Goal: Navigation & Orientation: Find specific page/section

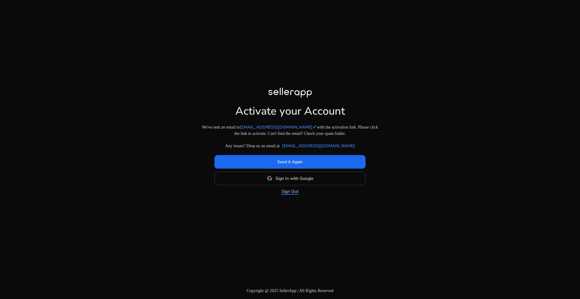
click at [287, 194] on link "Sign Out" at bounding box center [289, 191] width 17 height 6
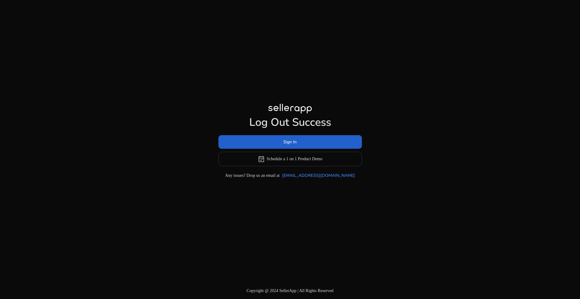
click at [287, 140] on span "Sign In" at bounding box center [289, 142] width 13 height 6
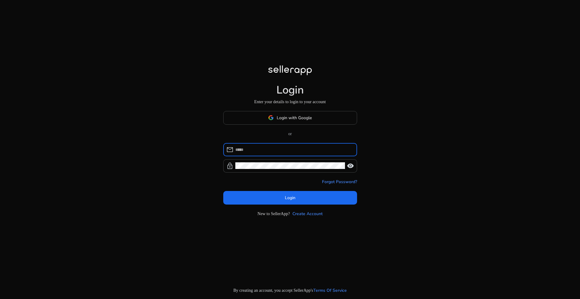
type input "**********"
click at [308, 151] on input "**********" at bounding box center [293, 149] width 117 height 7
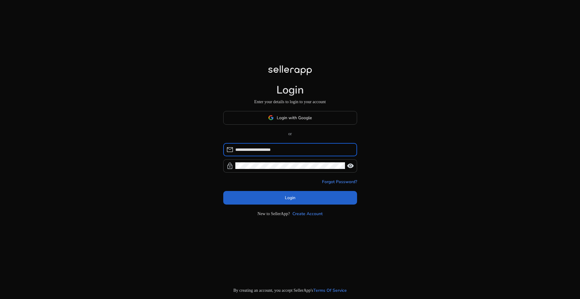
type input "**********"
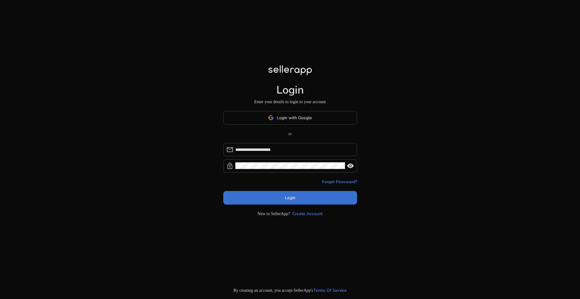
click at [288, 197] on span "Login" at bounding box center [290, 198] width 11 height 6
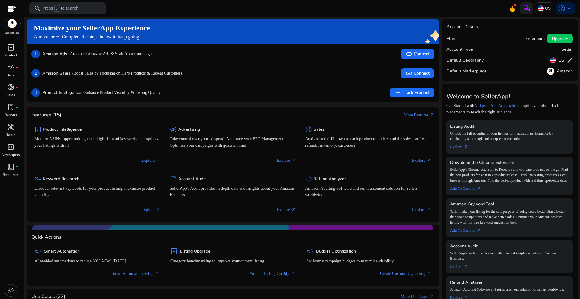
click at [11, 50] on span "inventory_2" at bounding box center [10, 47] width 7 height 7
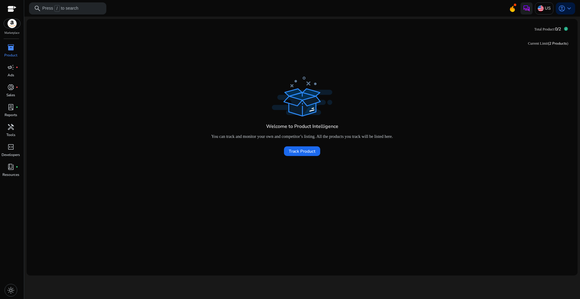
click at [556, 29] on span "0/2" at bounding box center [557, 29] width 6 height 6
click at [544, 9] on div "US" at bounding box center [544, 8] width 18 height 12
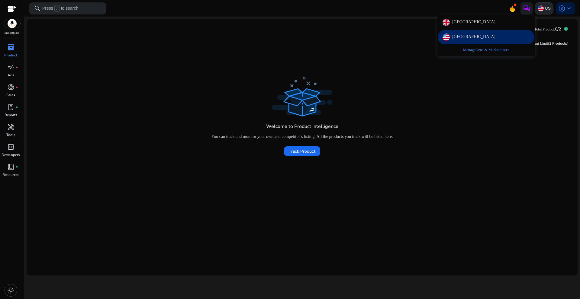
click at [544, 9] on div at bounding box center [290, 149] width 580 height 299
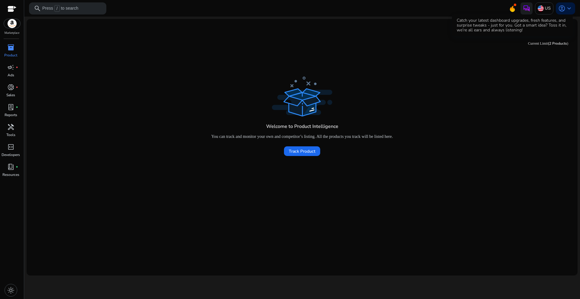
click at [510, 10] on icon at bounding box center [511, 8] width 9 height 8
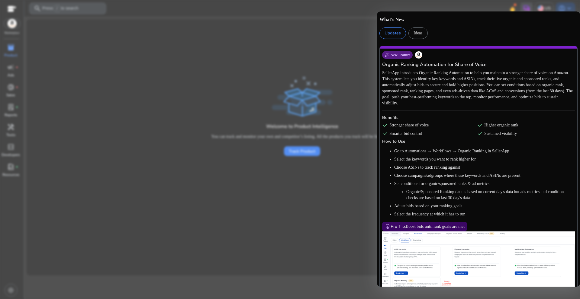
click at [352, 59] on div at bounding box center [290, 149] width 580 height 299
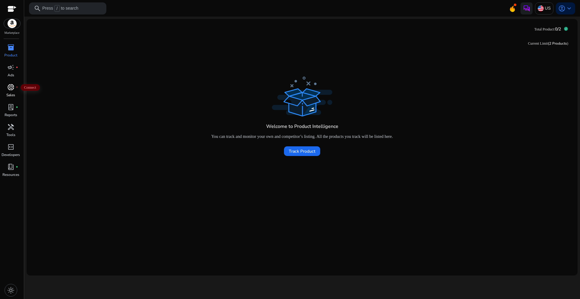
click at [12, 85] on span "donut_small" at bounding box center [10, 87] width 7 height 7
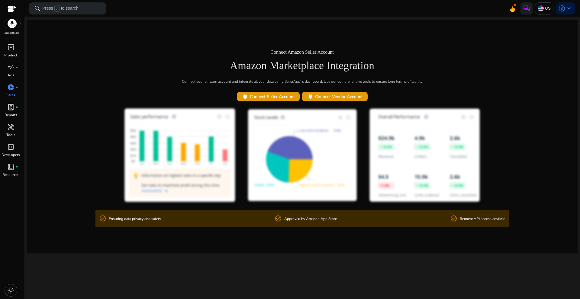
click at [13, 103] on div "lab_profile fiber_manual_record" at bounding box center [10, 107] width 17 height 10
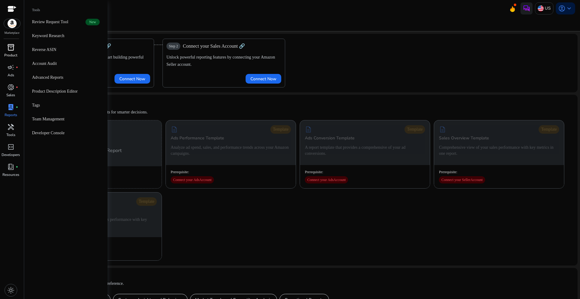
click at [9, 47] on span "inventory_2" at bounding box center [10, 47] width 7 height 7
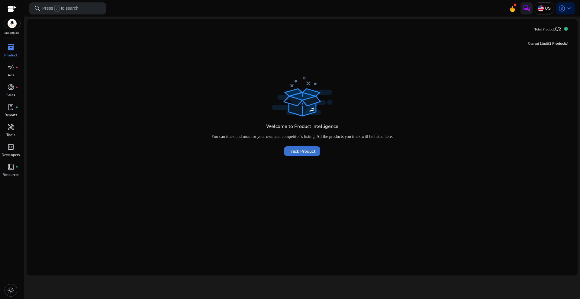
click at [302, 152] on span "Track Product" at bounding box center [302, 151] width 27 height 6
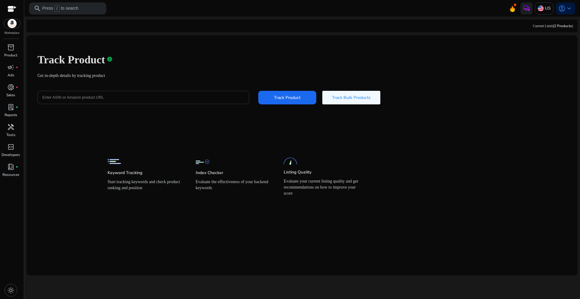
click at [141, 91] on div at bounding box center [143, 97] width 202 height 13
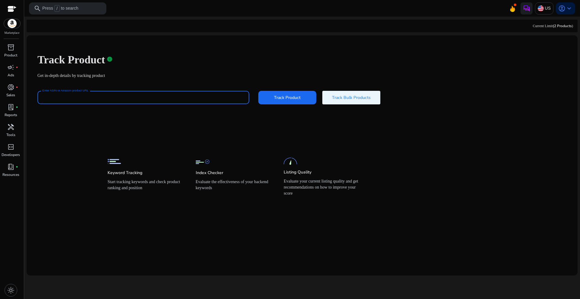
click at [359, 101] on span "Track Bulk Products" at bounding box center [351, 97] width 39 height 6
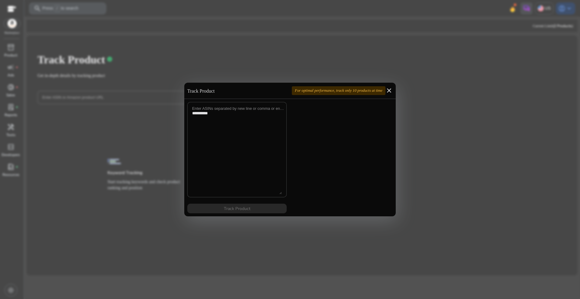
click at [387, 90] on mat-icon "close" at bounding box center [388, 90] width 7 height 7
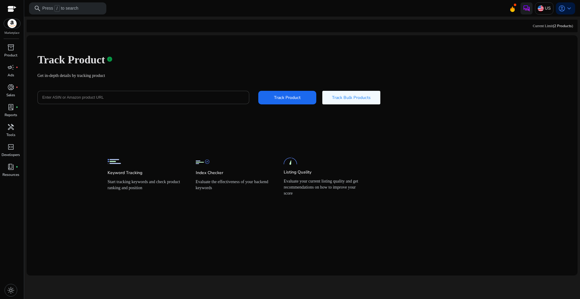
click at [10, 8] on div at bounding box center [12, 9] width 9 height 7
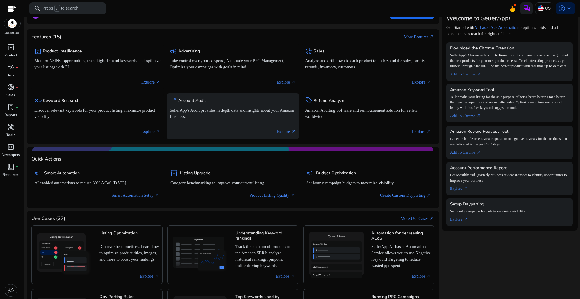
scroll to position [63, 0]
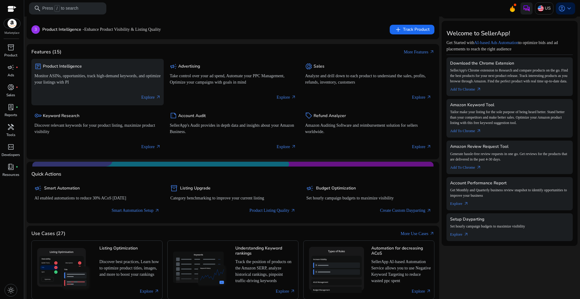
click at [123, 86] on div "package Product Intelligence Monitor ASINs, opportunities, track high-demand ke…" at bounding box center [97, 74] width 126 height 25
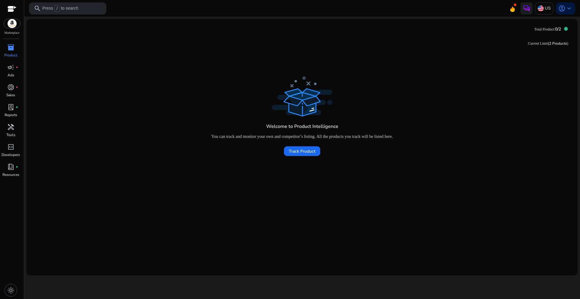
drag, startPoint x: 12, startPoint y: 24, endPoint x: 7, endPoint y: 3, distance: 20.9
click at [12, 23] on img at bounding box center [12, 23] width 16 height 9
click at [11, 10] on div at bounding box center [12, 9] width 9 height 7
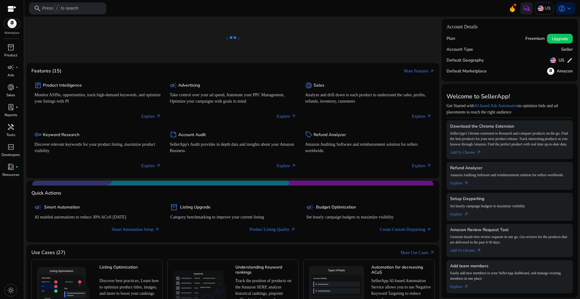
click at [72, 10] on p "Press / to search" at bounding box center [60, 8] width 36 height 7
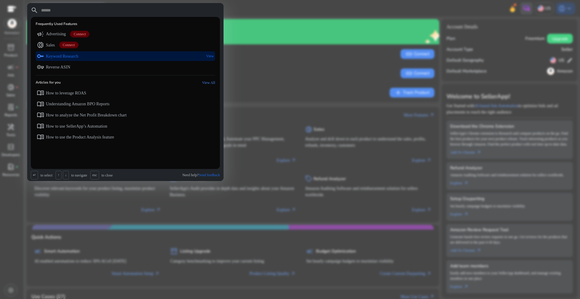
click at [210, 54] on p "View" at bounding box center [210, 56] width 8 height 10
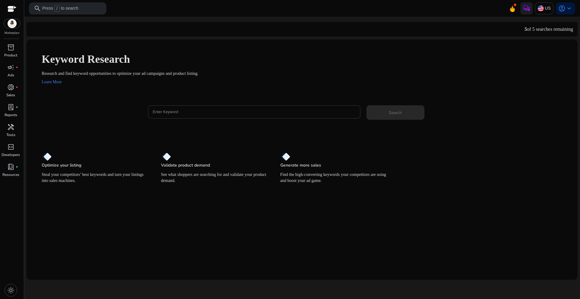
click at [187, 115] on input "Enter Keyword" at bounding box center [254, 112] width 203 height 7
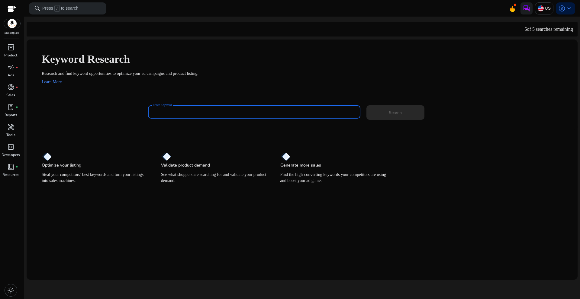
click at [12, 9] on div at bounding box center [12, 9] width 9 height 7
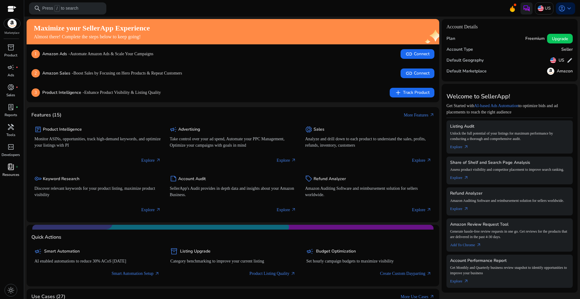
click at [15, 165] on div "book_4 fiber_manual_record" at bounding box center [10, 167] width 17 height 10
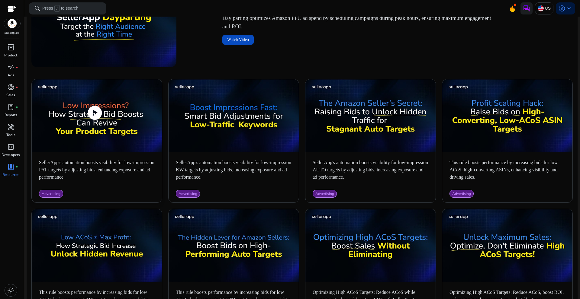
scroll to position [302, 0]
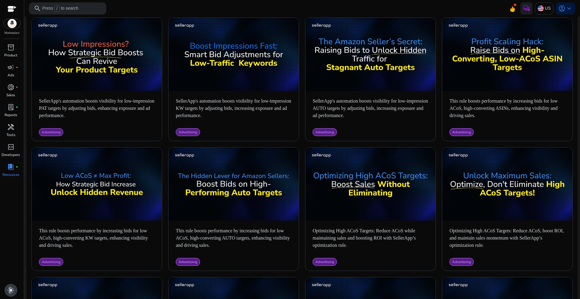
click at [9, 288] on span "light_mode" at bounding box center [10, 290] width 7 height 7
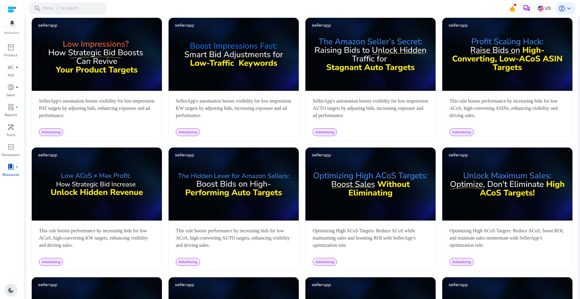
click at [9, 290] on span "dark_mode" at bounding box center [10, 290] width 7 height 7
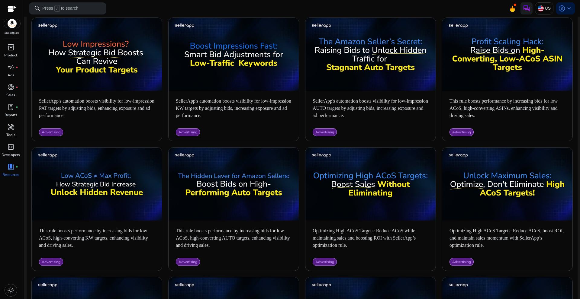
click at [9, 12] on div at bounding box center [12, 9] width 9 height 7
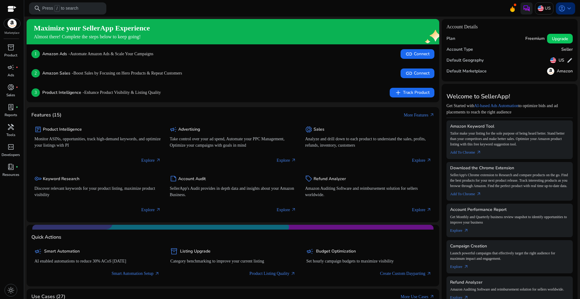
click at [565, 6] on span "keyboard_arrow_down" at bounding box center [568, 8] width 7 height 7
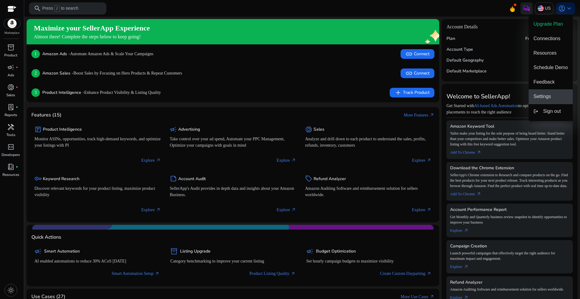
click at [547, 94] on span "Settings" at bounding box center [542, 96] width 18 height 5
